Goal: Task Accomplishment & Management: Complete application form

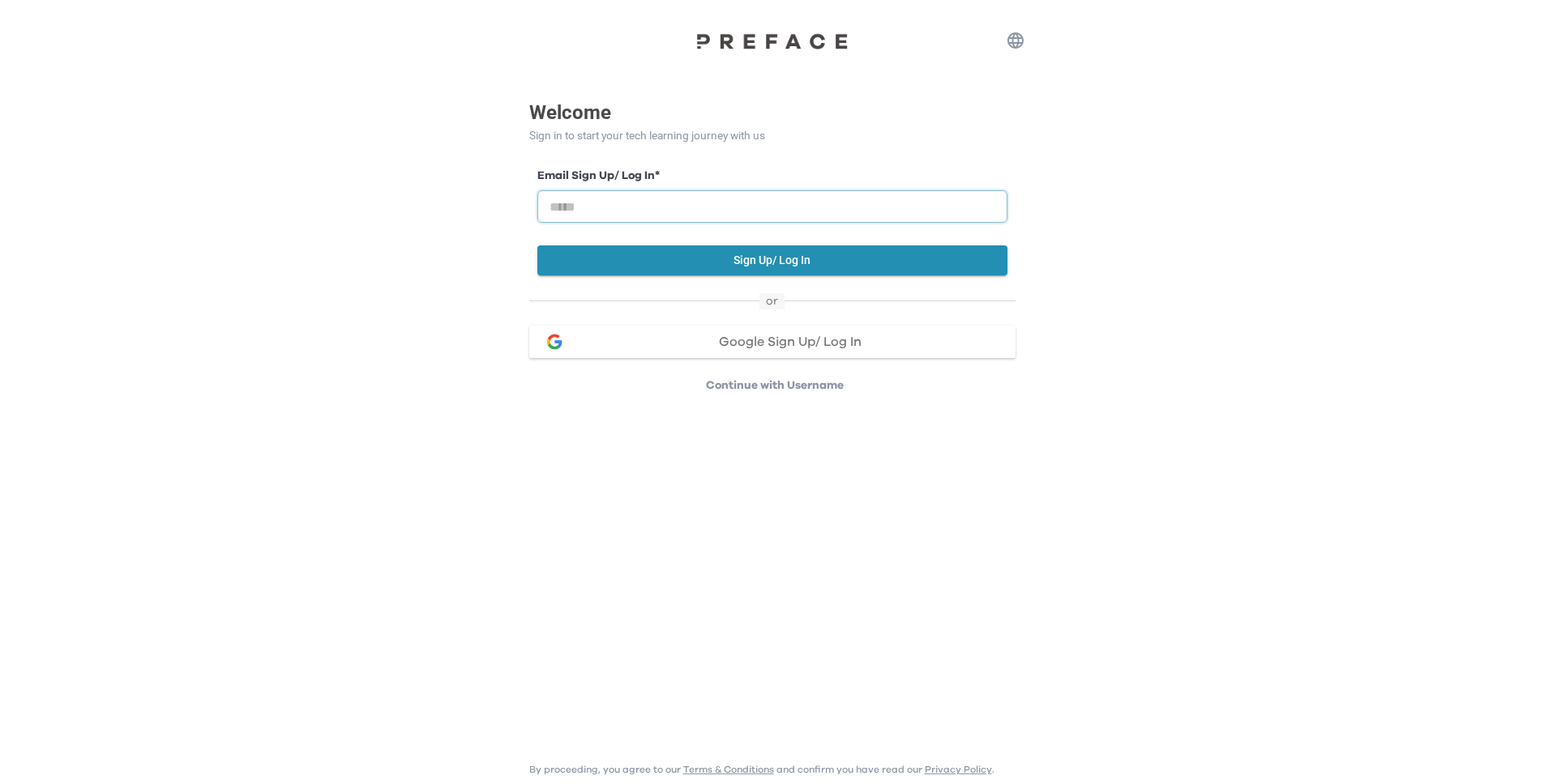
click at [664, 190] on div "Email Sign Up/ Log In *" at bounding box center [772, 196] width 470 height 55
paste input "**********"
type input "**********"
click at [601, 265] on button "Sign Up/ Log In" at bounding box center [772, 261] width 470 height 30
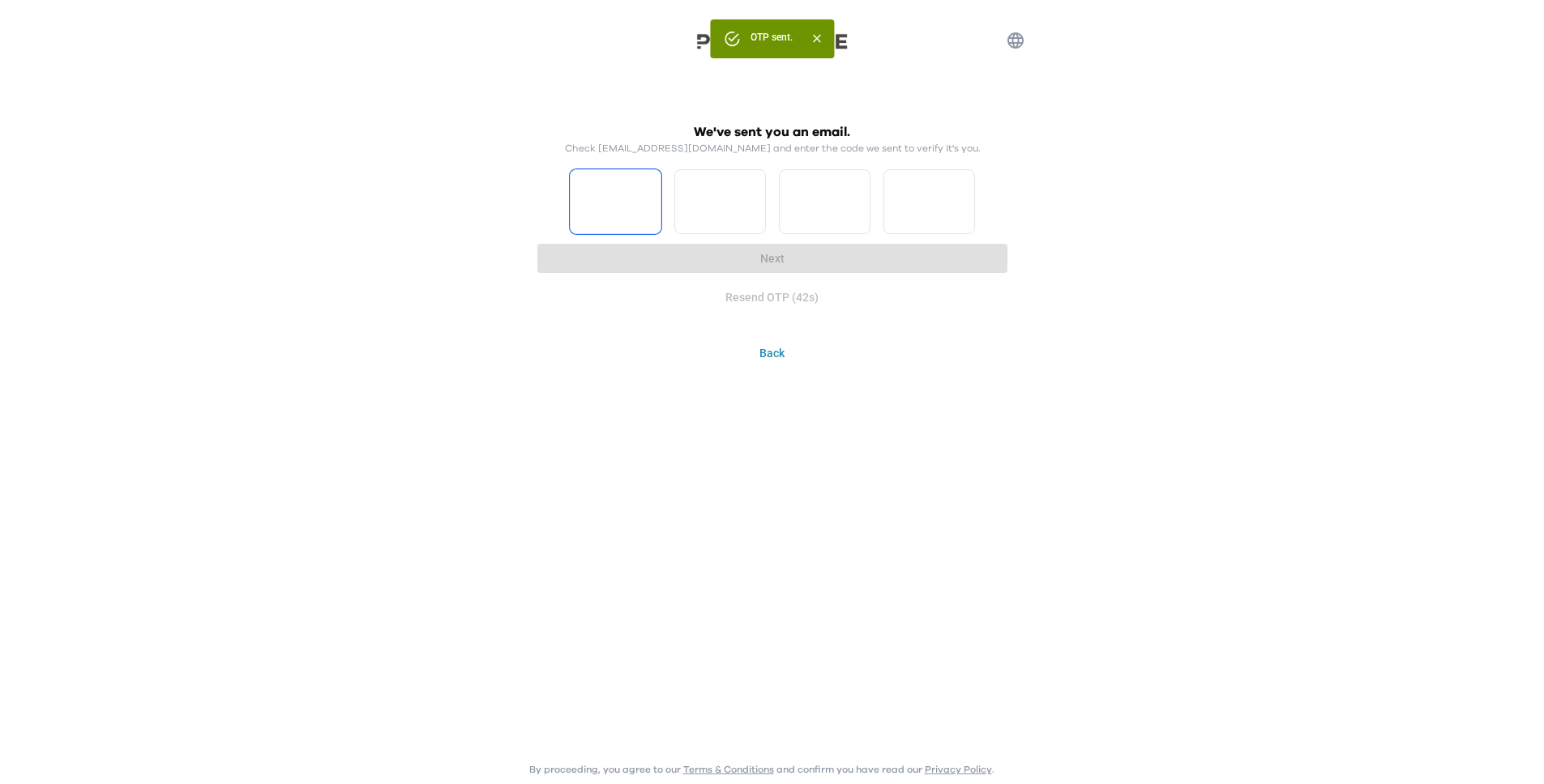
click at [624, 185] on input "Please enter OTP character 1" at bounding box center [615, 201] width 91 height 65
type input "*"
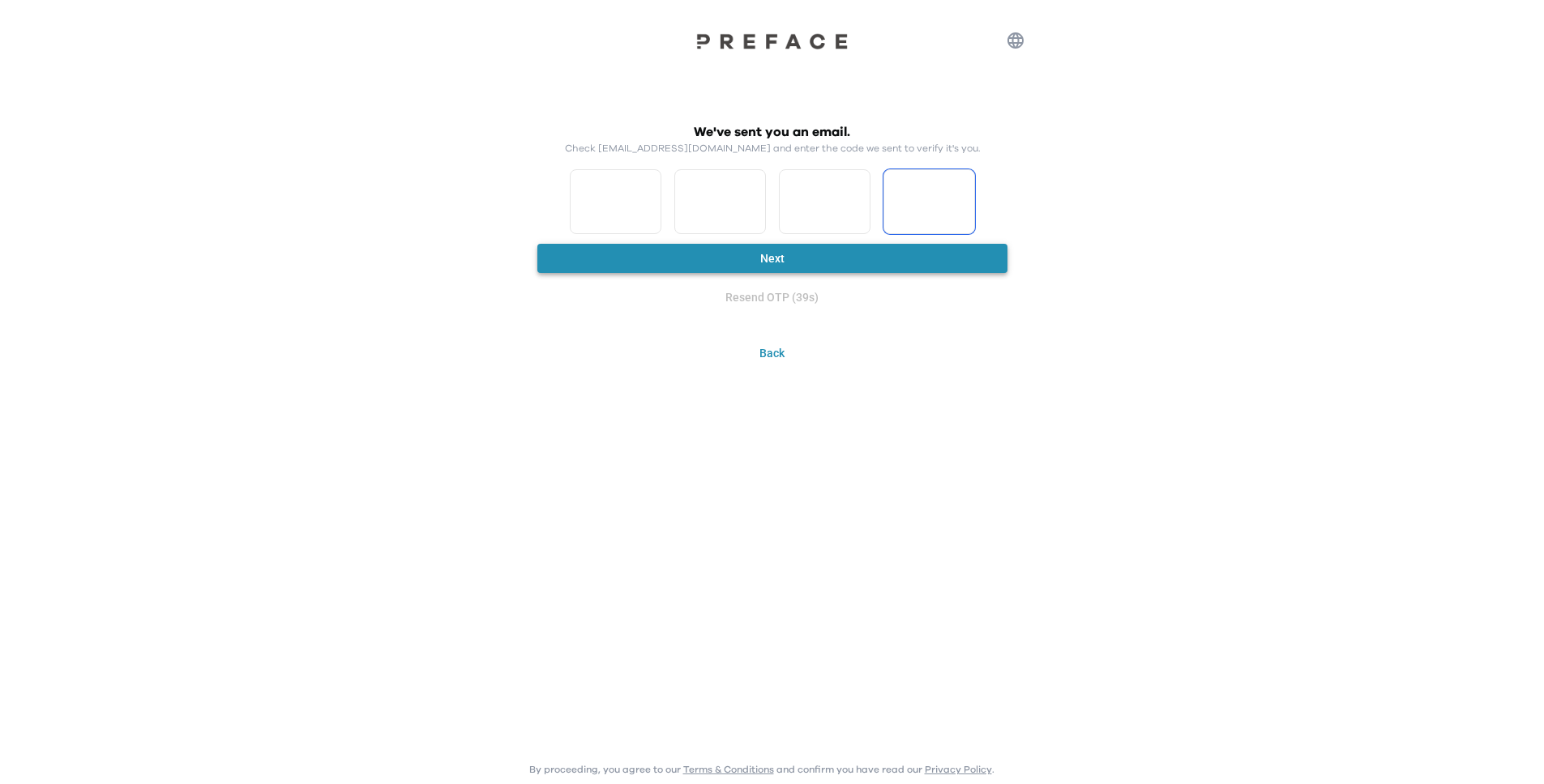
type input "*"
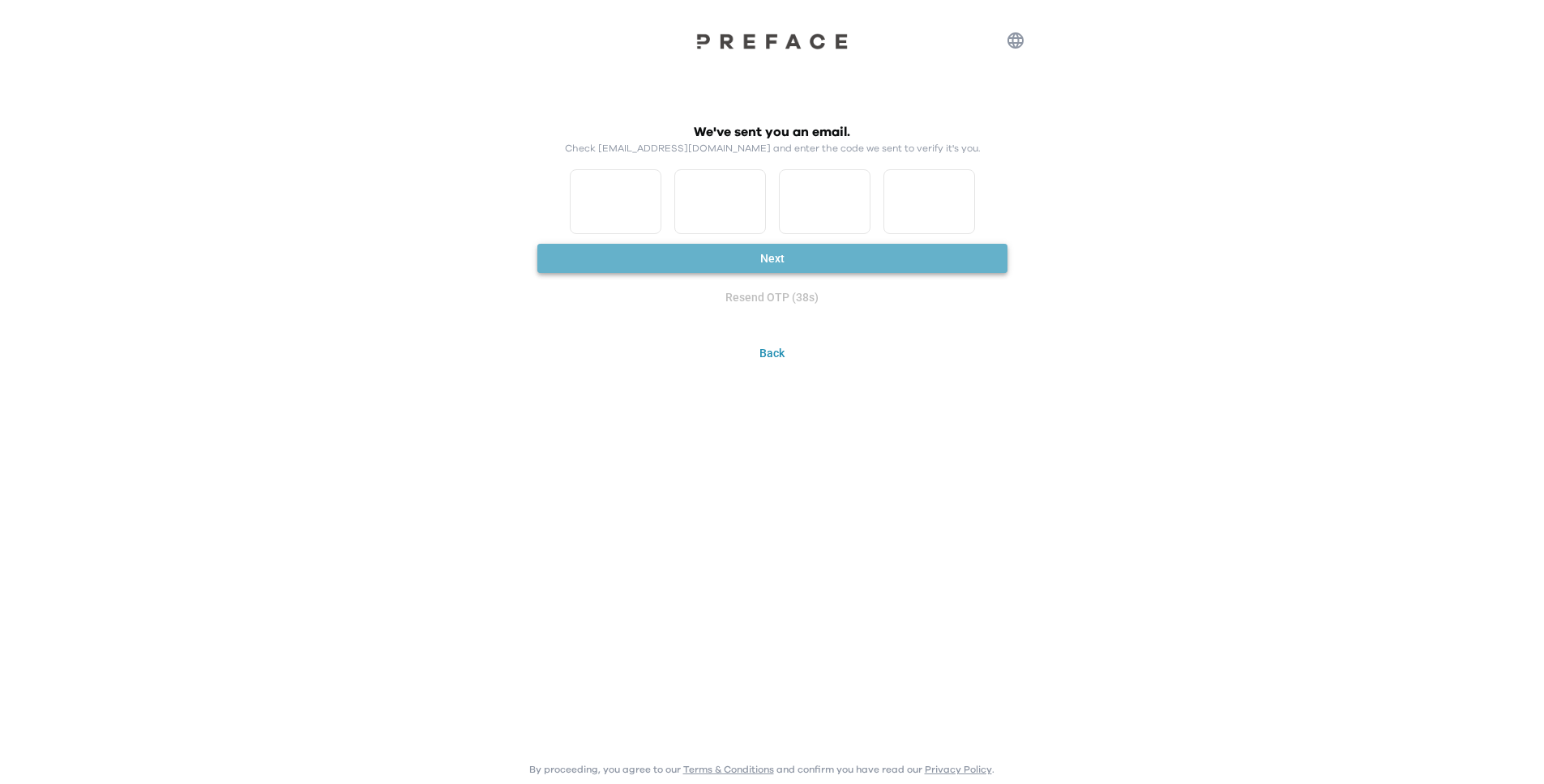
click at [658, 260] on button "Next" at bounding box center [772, 259] width 470 height 30
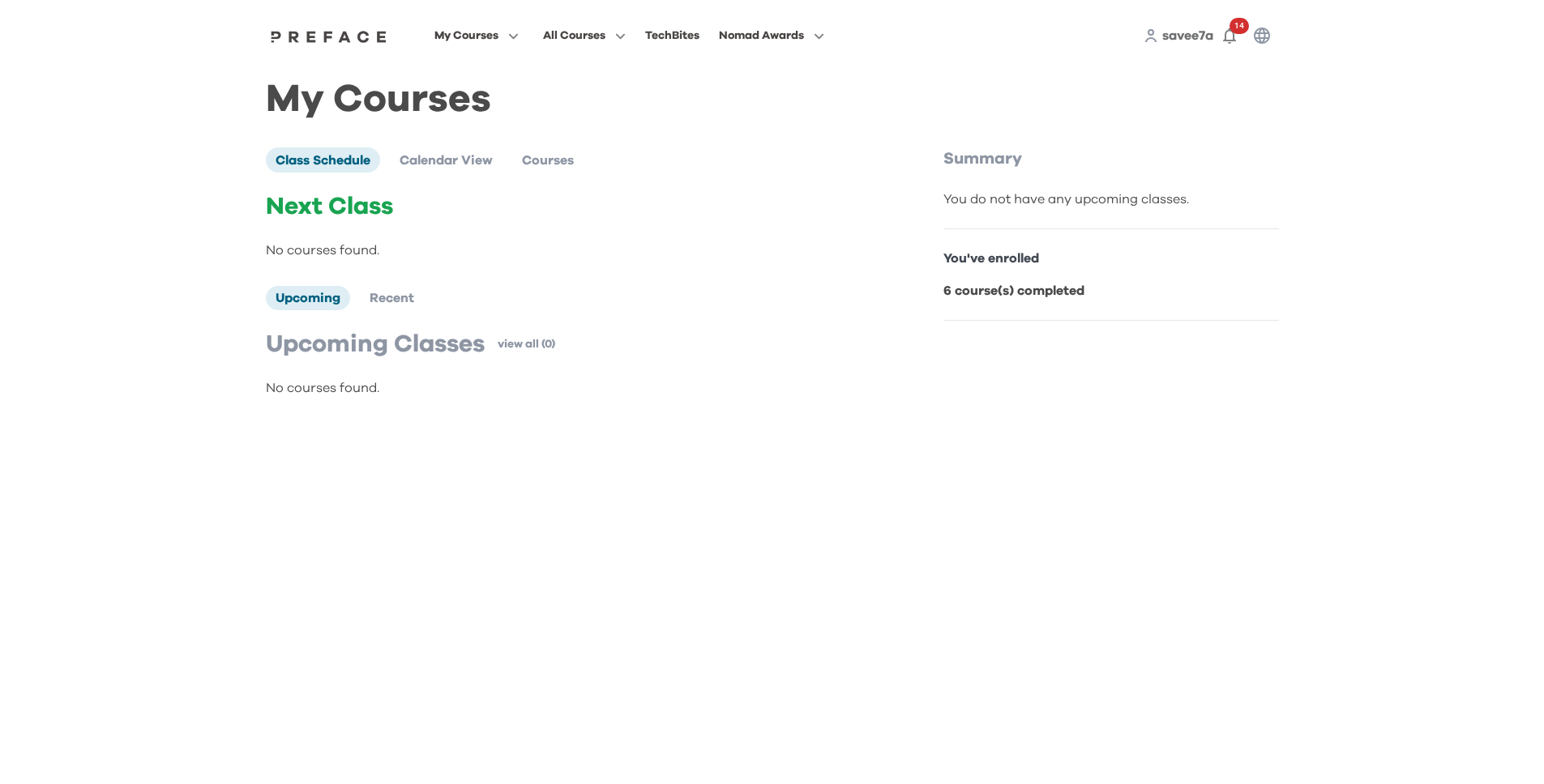
click at [979, 295] on b "6 course(s) completed" at bounding box center [1014, 291] width 141 height 13
click at [996, 295] on b "6 course(s) completed" at bounding box center [1014, 291] width 141 height 13
click at [1005, 195] on div "You do not have any upcoming classes." at bounding box center [1111, 199] width 335 height 19
click at [430, 173] on div "Class Schedule Calendar View Courses Next Class No courses found. Upcoming Rece…" at bounding box center [603, 272] width 674 height 251
click at [430, 159] on span "Calendar View" at bounding box center [446, 160] width 93 height 13
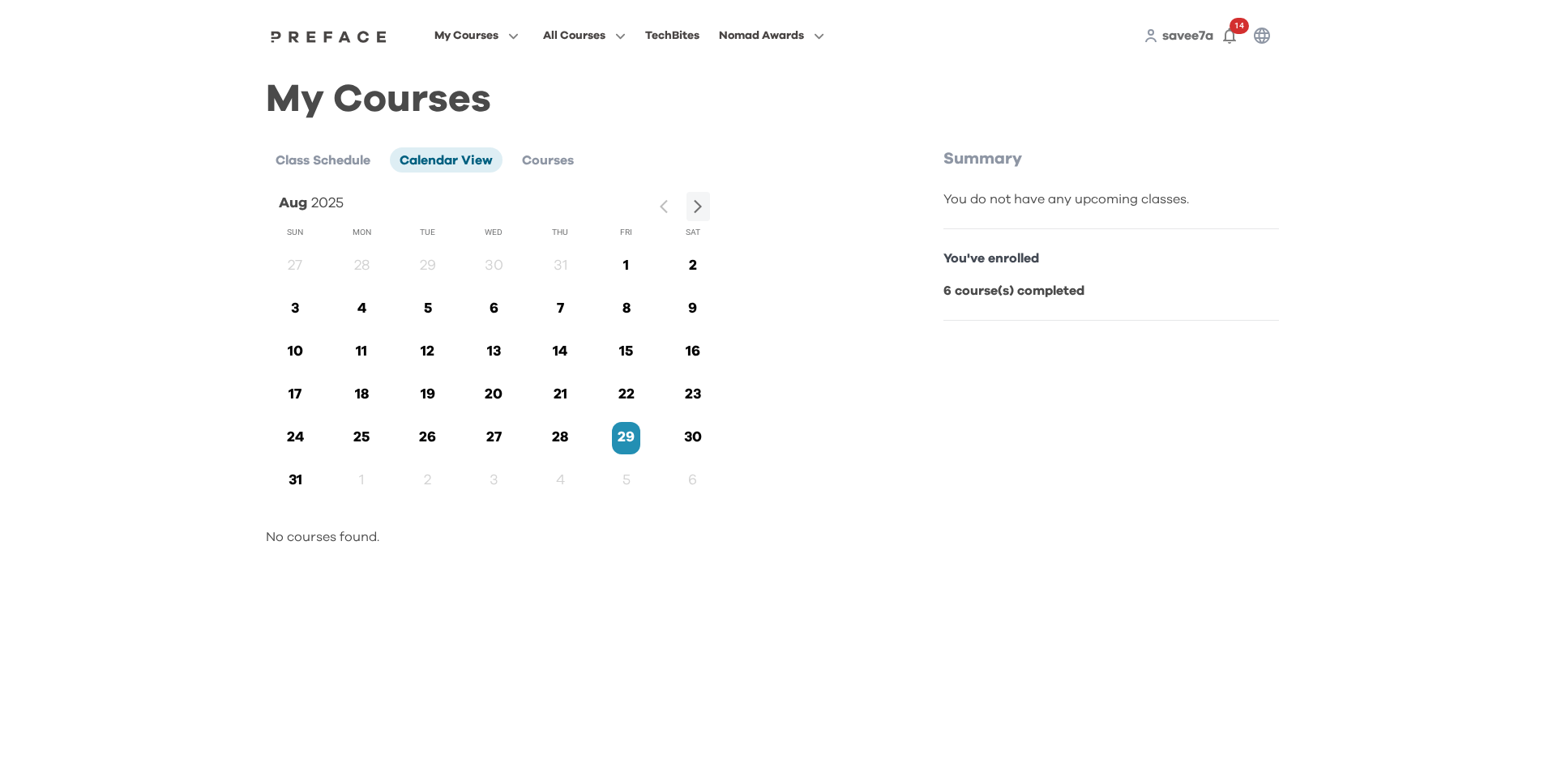
click at [537, 143] on div "My Courses Class Schedule Calendar View Courses [DATE] Sun Mon Tue Wed Thu Fri …" at bounding box center [772, 327] width 1013 height 471
click at [545, 154] on span "Courses" at bounding box center [548, 160] width 52 height 13
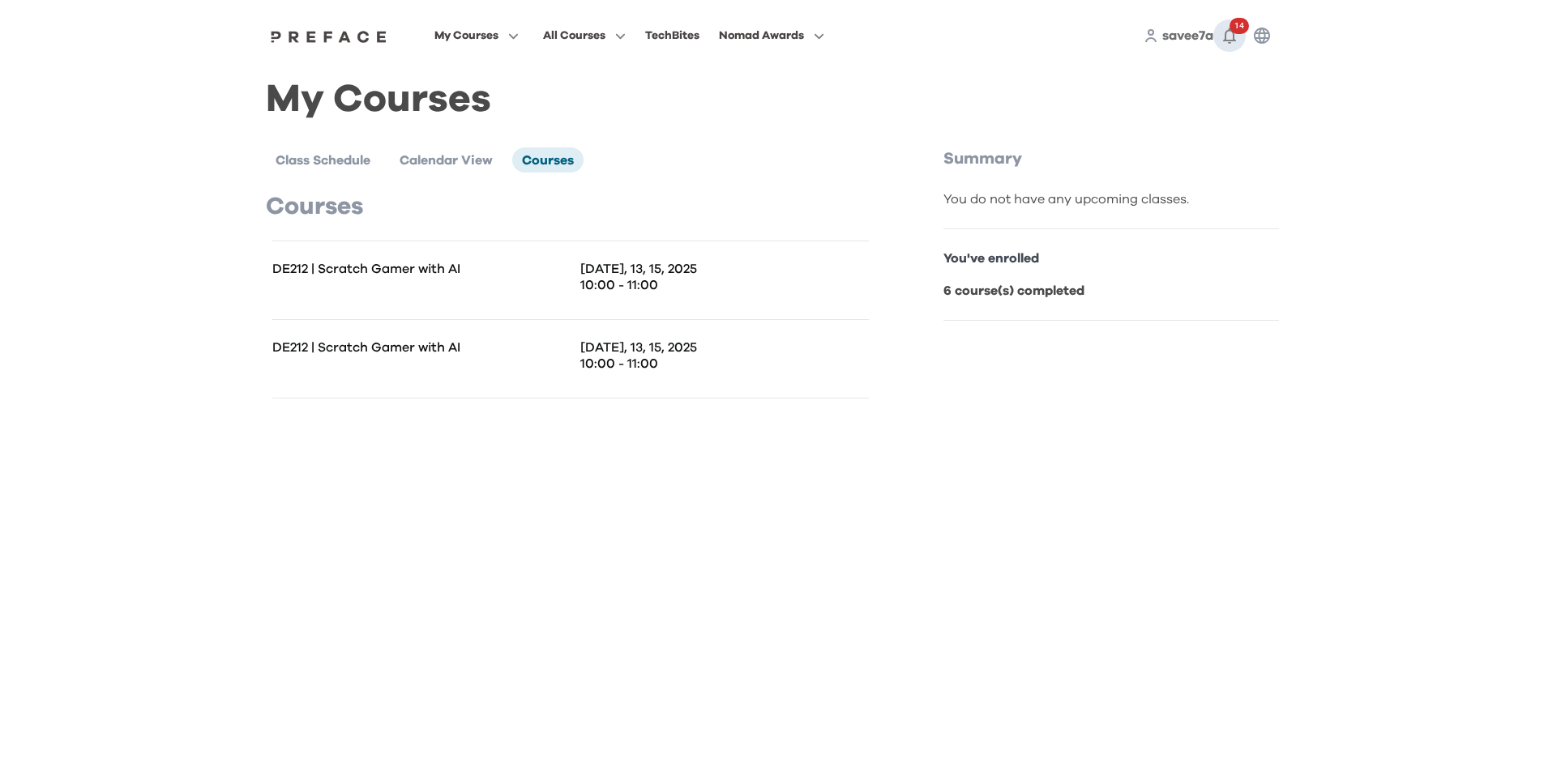
click at [1228, 43] on icon "button" at bounding box center [1230, 35] width 19 height 19
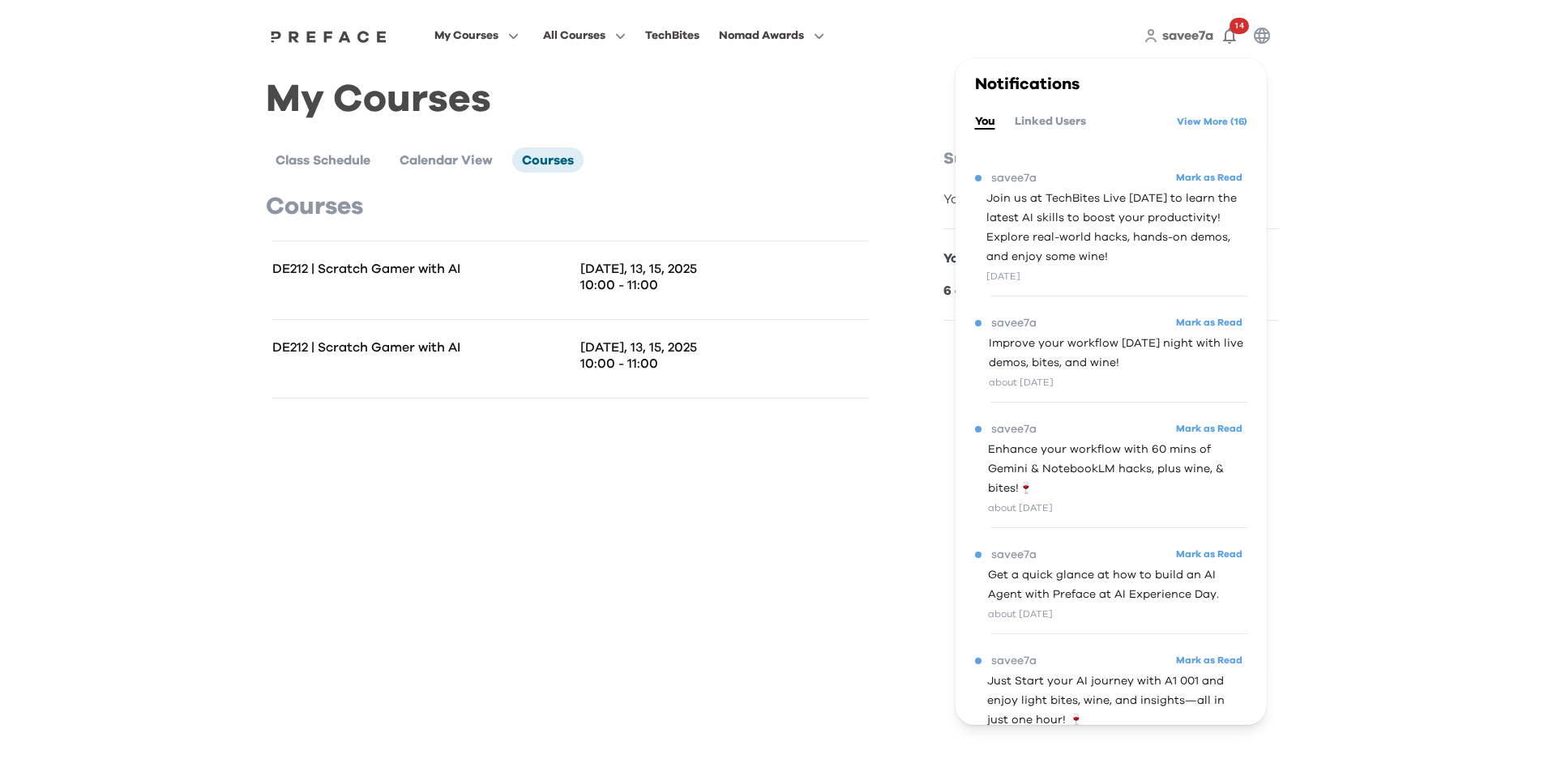
scroll to position [99, 0]
